Goal: Book appointment/travel/reservation

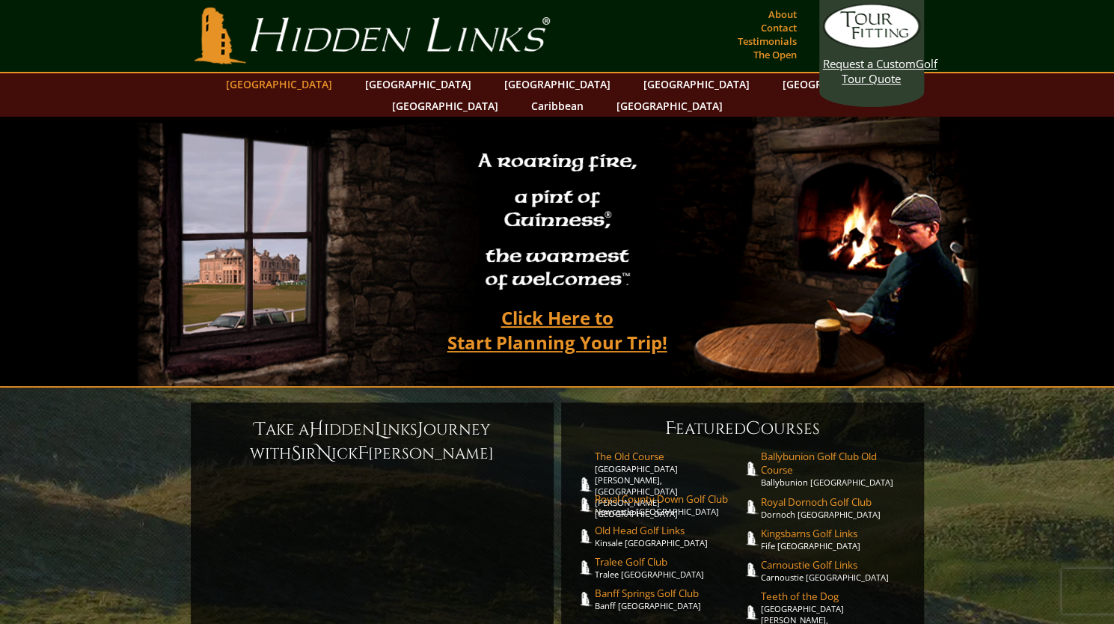
click at [314, 82] on link "[GEOGRAPHIC_DATA]" at bounding box center [278, 84] width 121 height 22
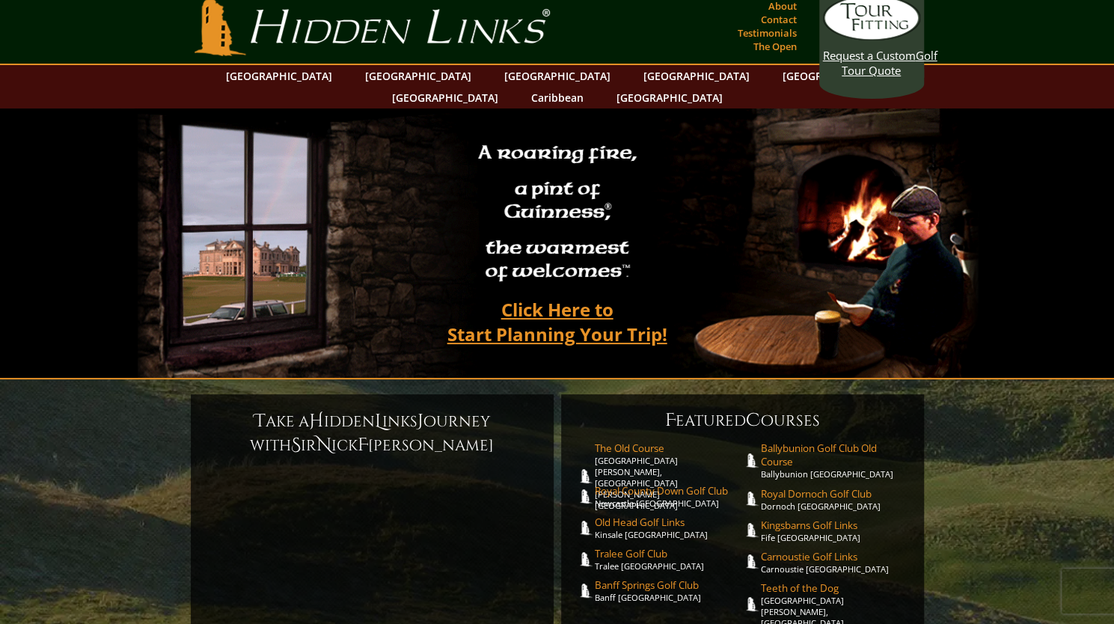
scroll to position [30, 0]
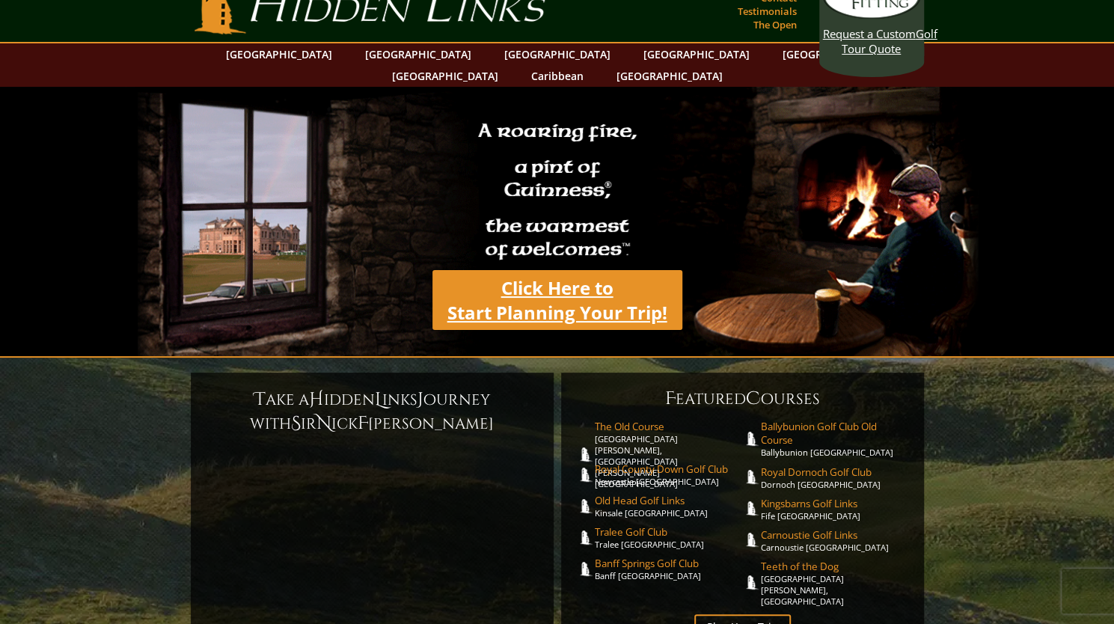
click at [555, 285] on link "Click Here to Start Planning Your Trip!" at bounding box center [557, 300] width 250 height 60
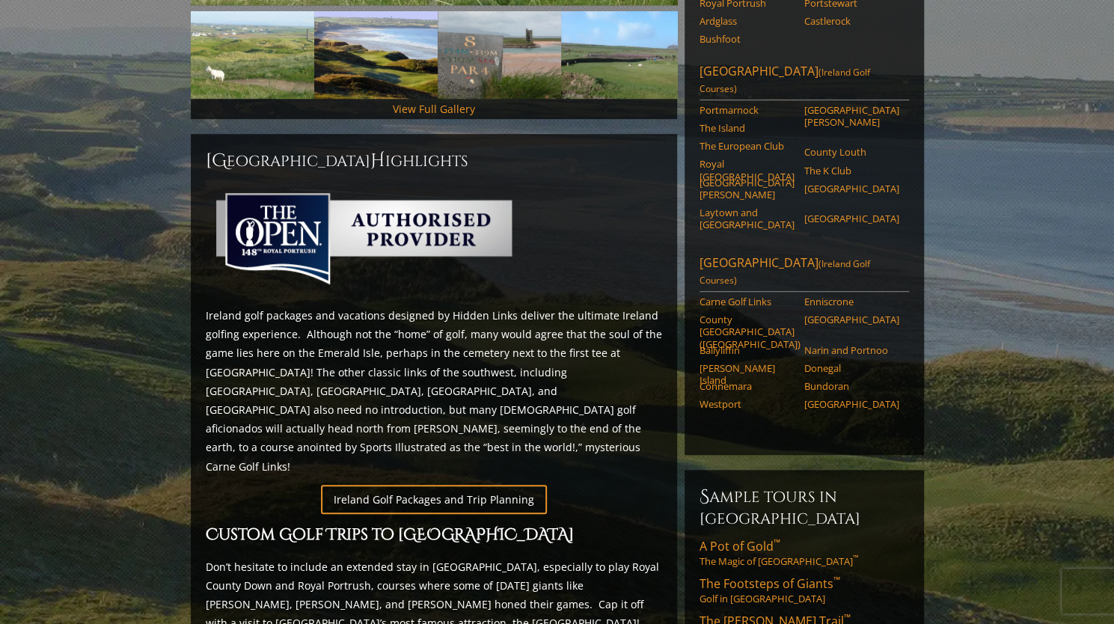
scroll to position [558, 0]
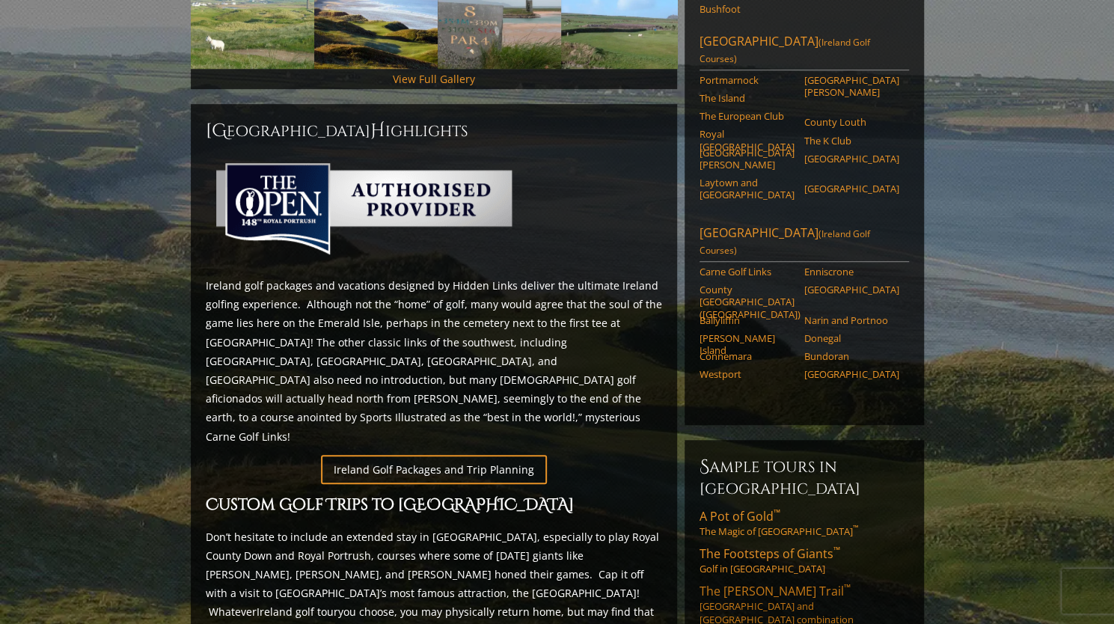
click at [755, 583] on span "The [PERSON_NAME] Trail ™" at bounding box center [774, 591] width 151 height 16
click at [776, 545] on span "The Footsteps of Giants ™" at bounding box center [769, 553] width 141 height 16
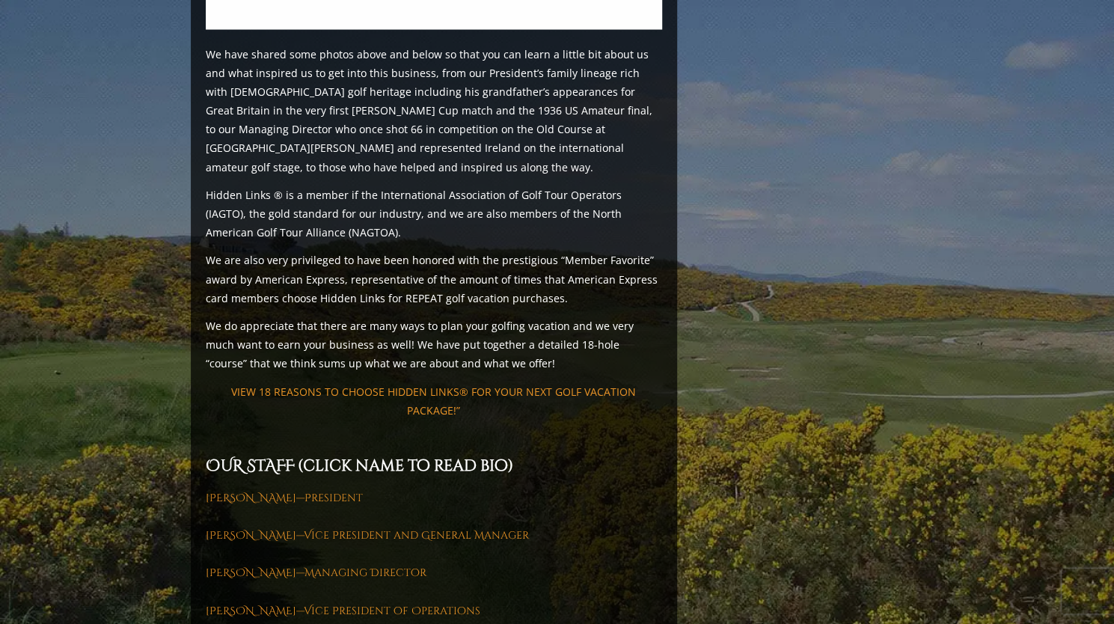
scroll to position [1775, 0]
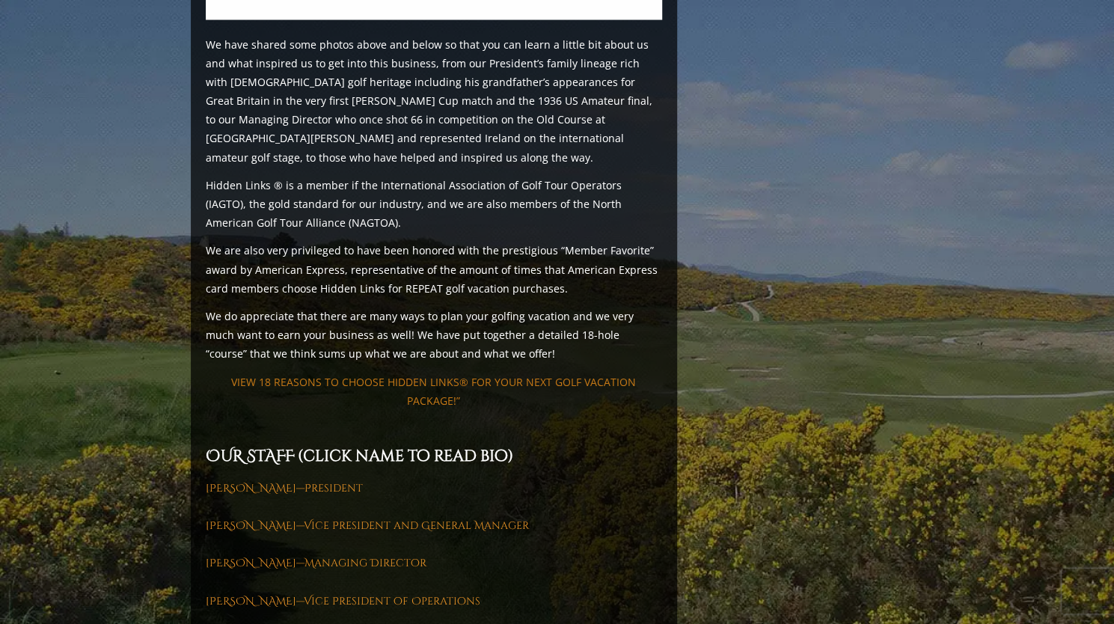
click at [435, 375] on link "VIEW 18 REASONS TO CHOOSE HIDDEN LINKS® FOR YOUR NEXT GOLF VACATION PACKAGE!”" at bounding box center [433, 391] width 405 height 33
